Goal: Task Accomplishment & Management: Use online tool/utility

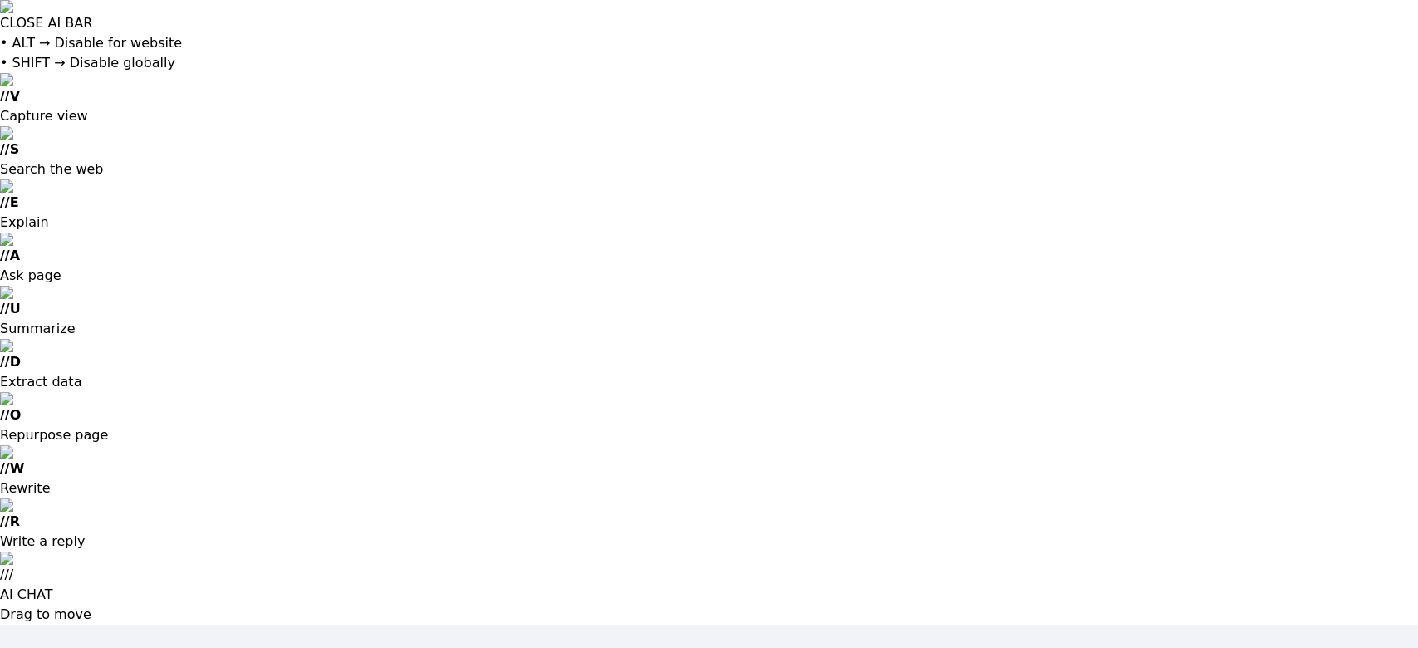
type input "[EMAIL_ADDRESS][DOMAIN_NAME]"
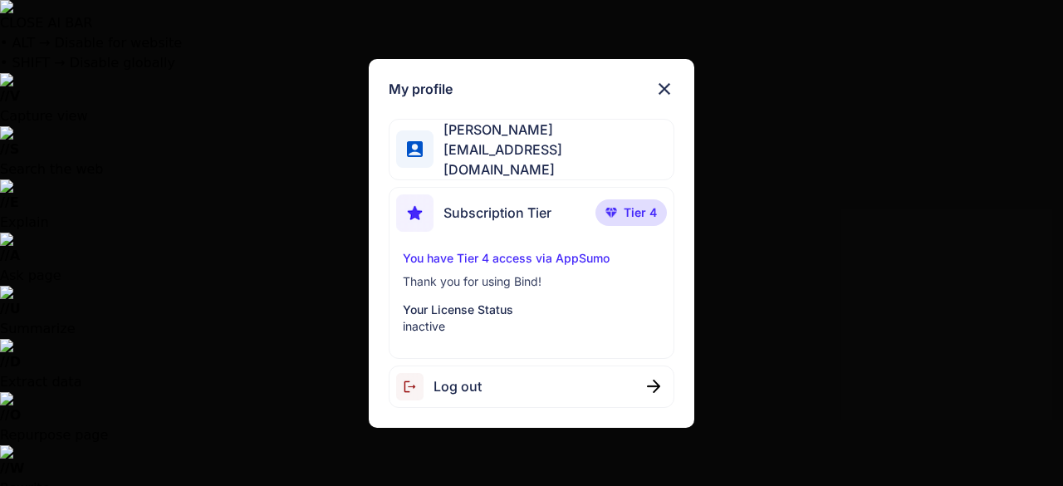
type textarea "x"
click at [670, 88] on img at bounding box center [665, 89] width 20 height 20
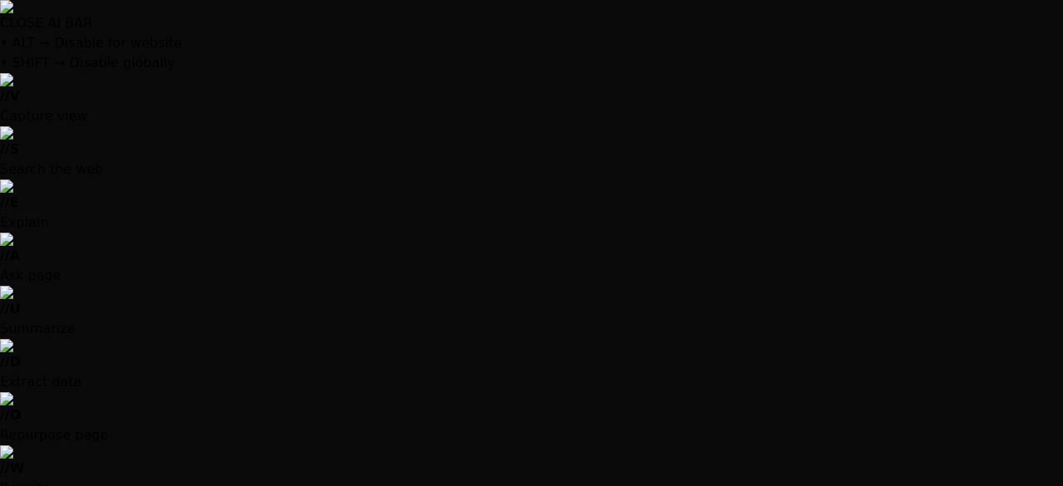
scroll to position [1131, 0]
